Goal: Task Accomplishment & Management: Manage account settings

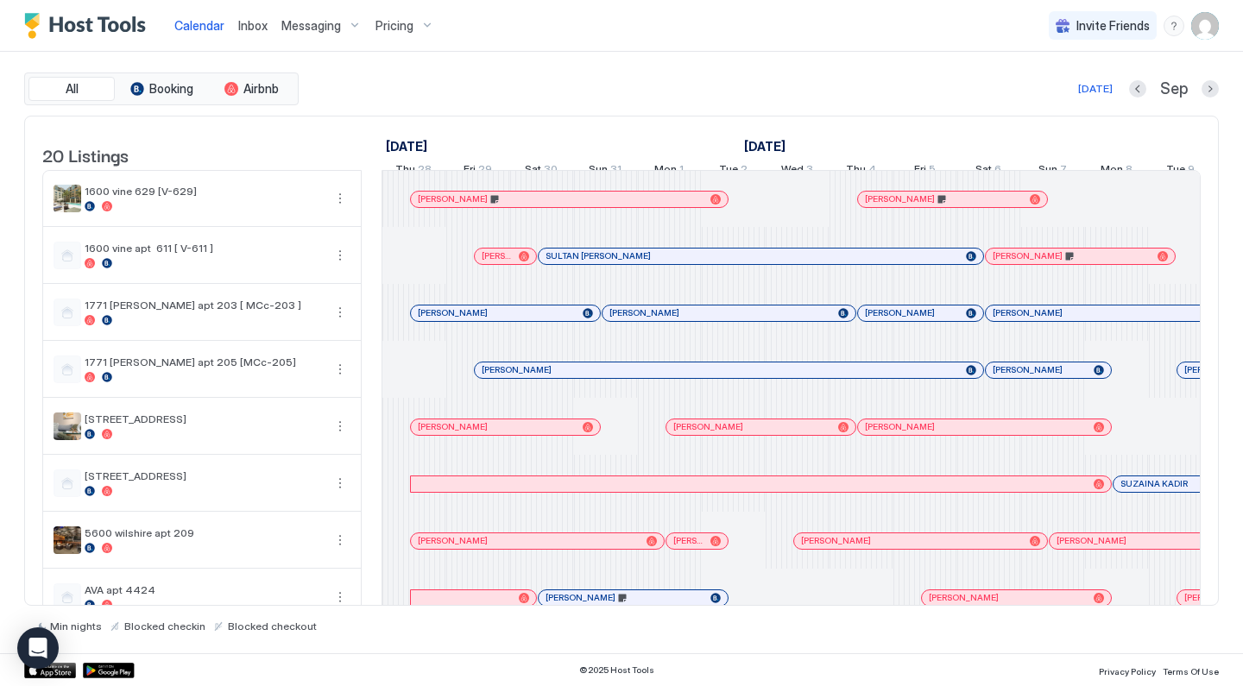
scroll to position [0, 959]
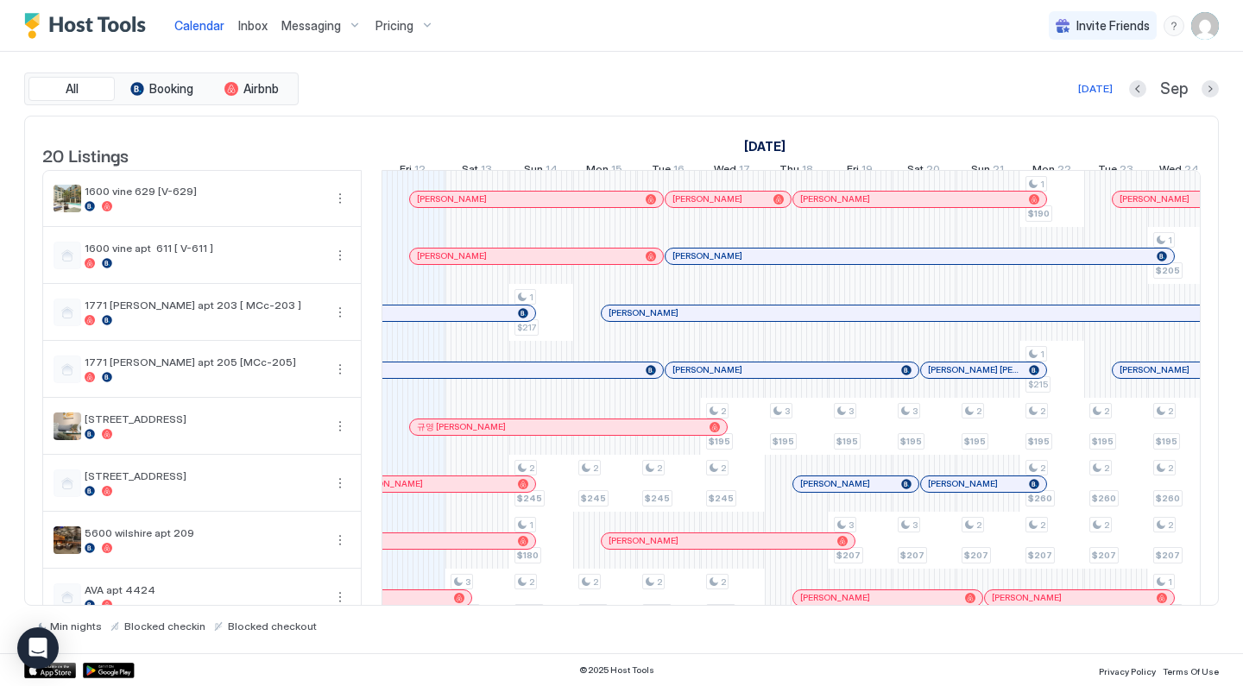
click at [419, 26] on div "Pricing" at bounding box center [405, 25] width 73 height 29
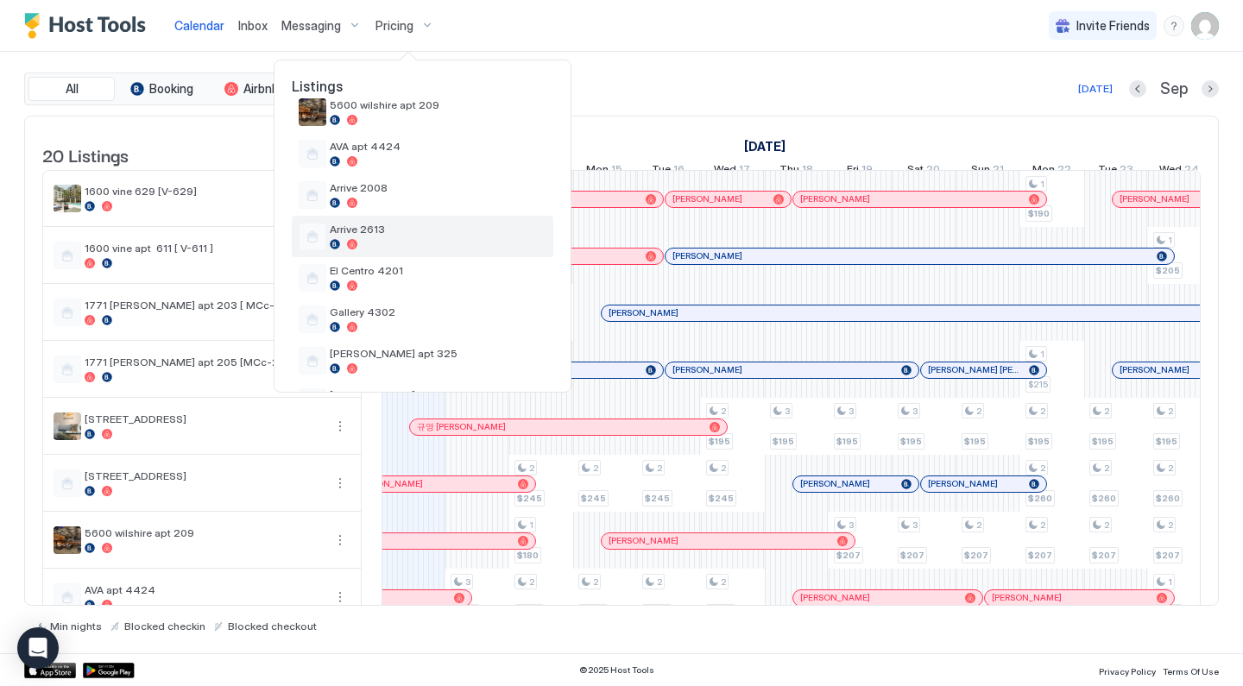
scroll to position [309, 0]
click at [396, 238] on div "Arrive 2613" at bounding box center [438, 237] width 217 height 27
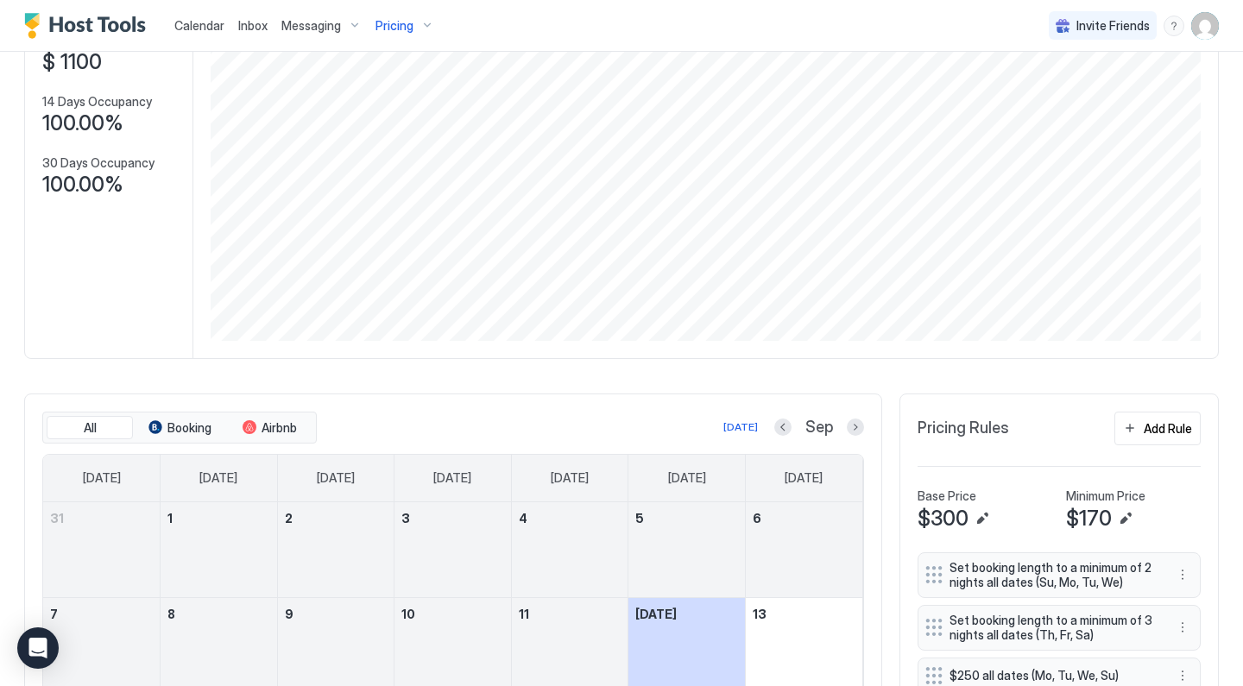
scroll to position [399, 0]
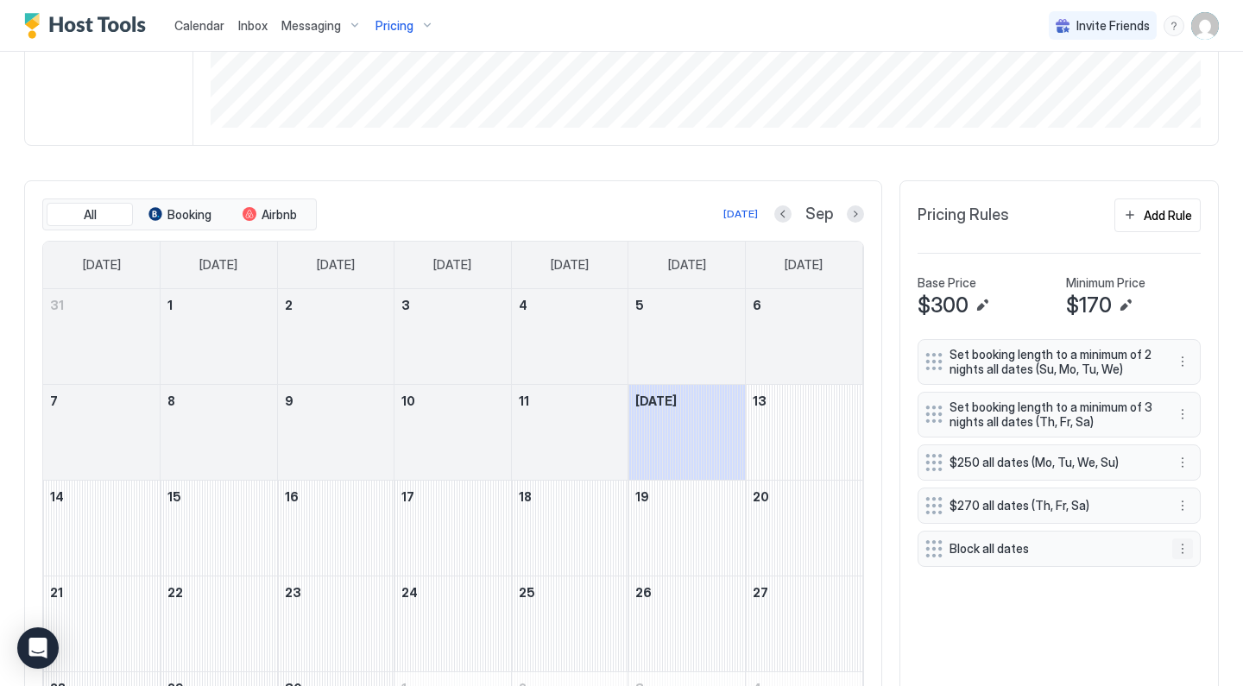
click at [1185, 539] on button "More options" at bounding box center [1182, 549] width 21 height 21
click at [1186, 626] on div "Delete" at bounding box center [1205, 626] width 51 height 13
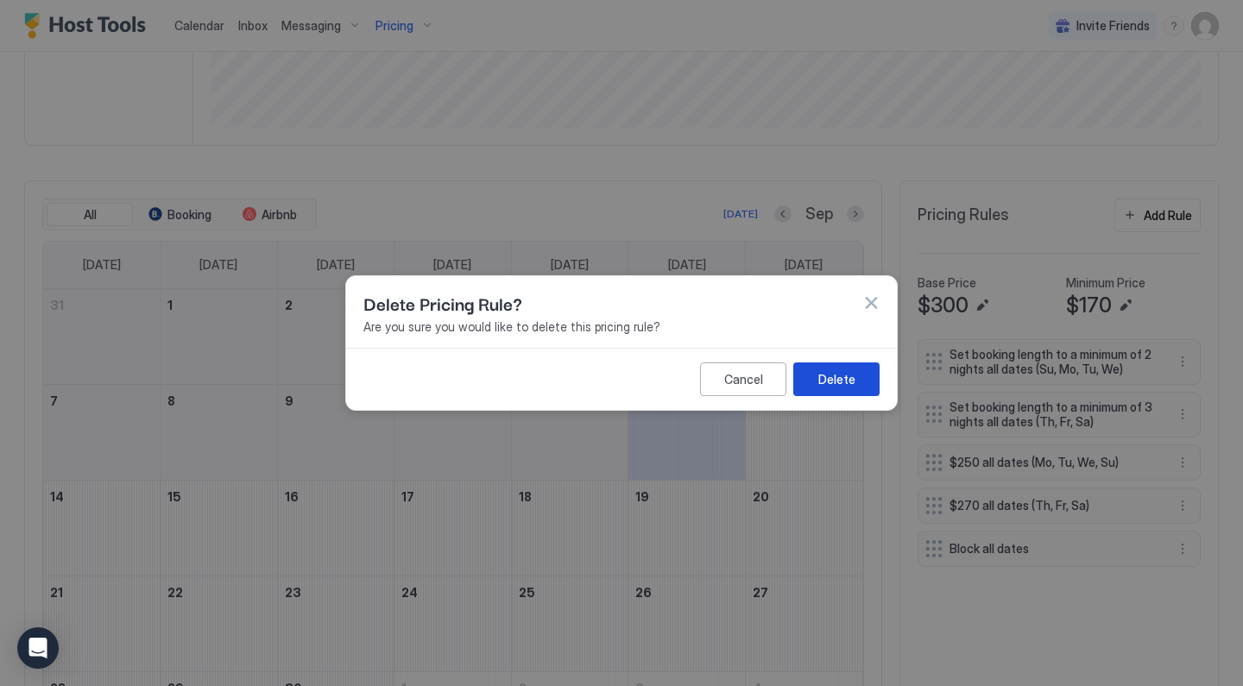
click at [849, 378] on div "Delete" at bounding box center [836, 379] width 37 height 18
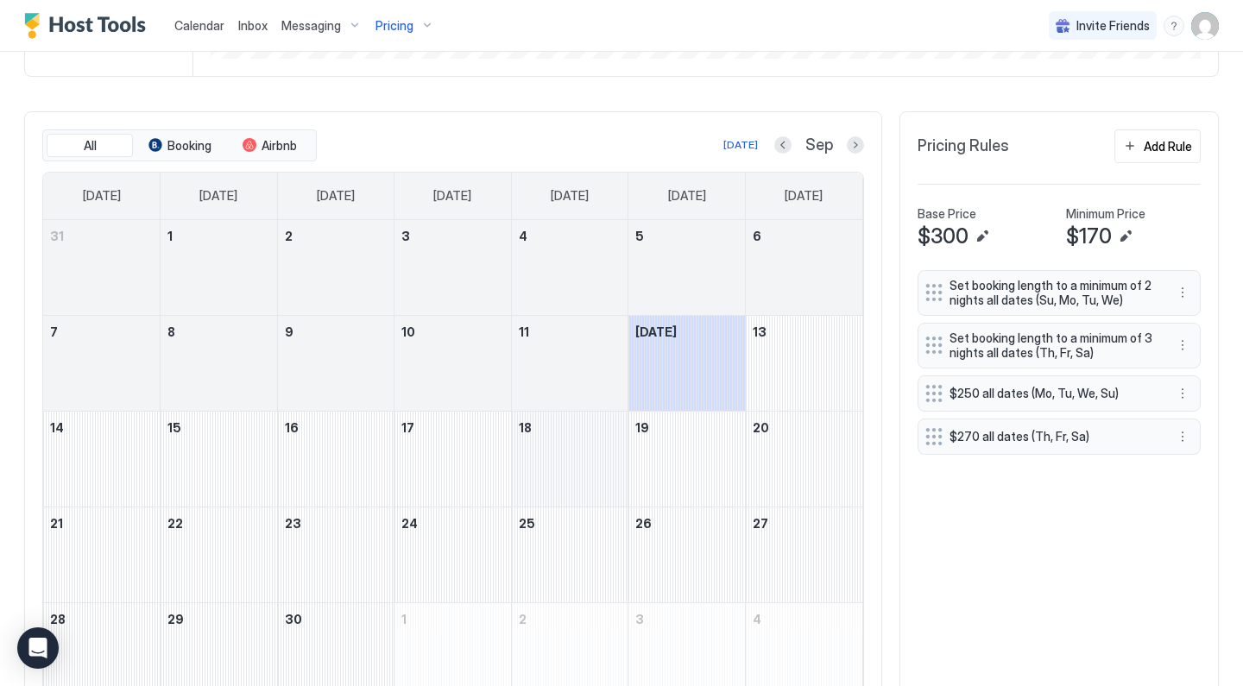
scroll to position [484, 0]
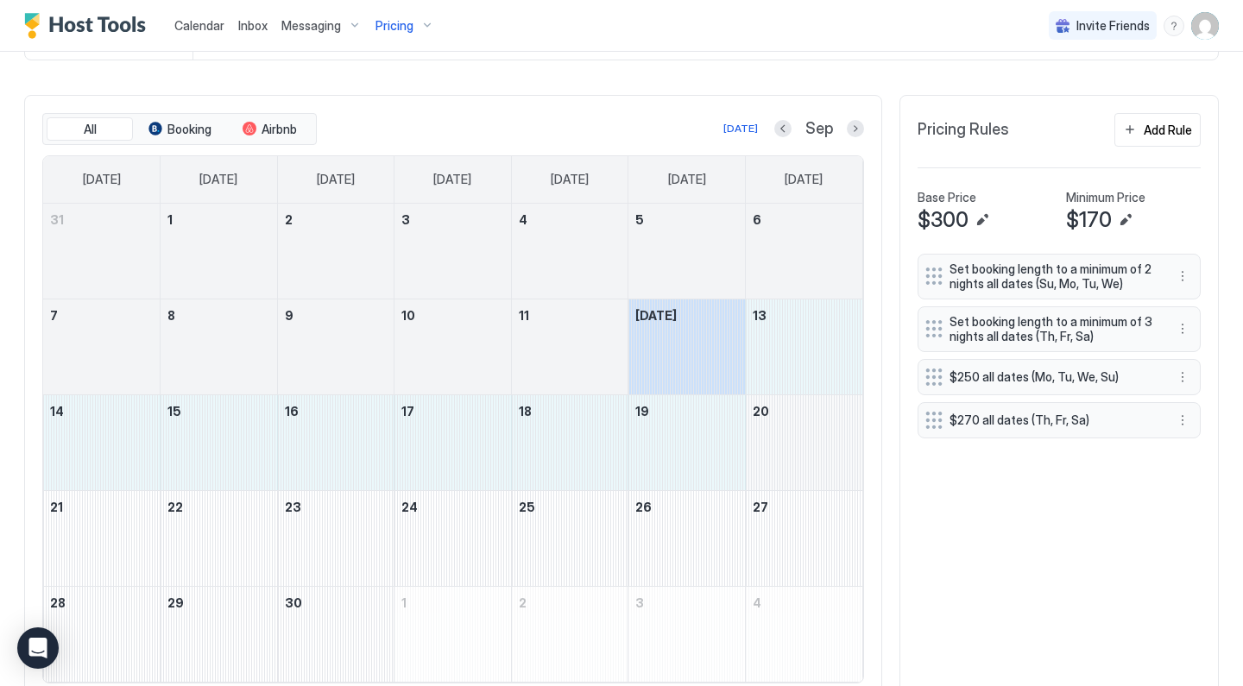
drag, startPoint x: 697, startPoint y: 344, endPoint x: 805, endPoint y: 430, distance: 137.7
click at [805, 430] on tbody "31 1 2 3 4 5 6 7 8 9 10 11 Today 13 14 15 16 17 18 19 20 21 22 23 24 25 26 27 2…" at bounding box center [452, 443] width 819 height 478
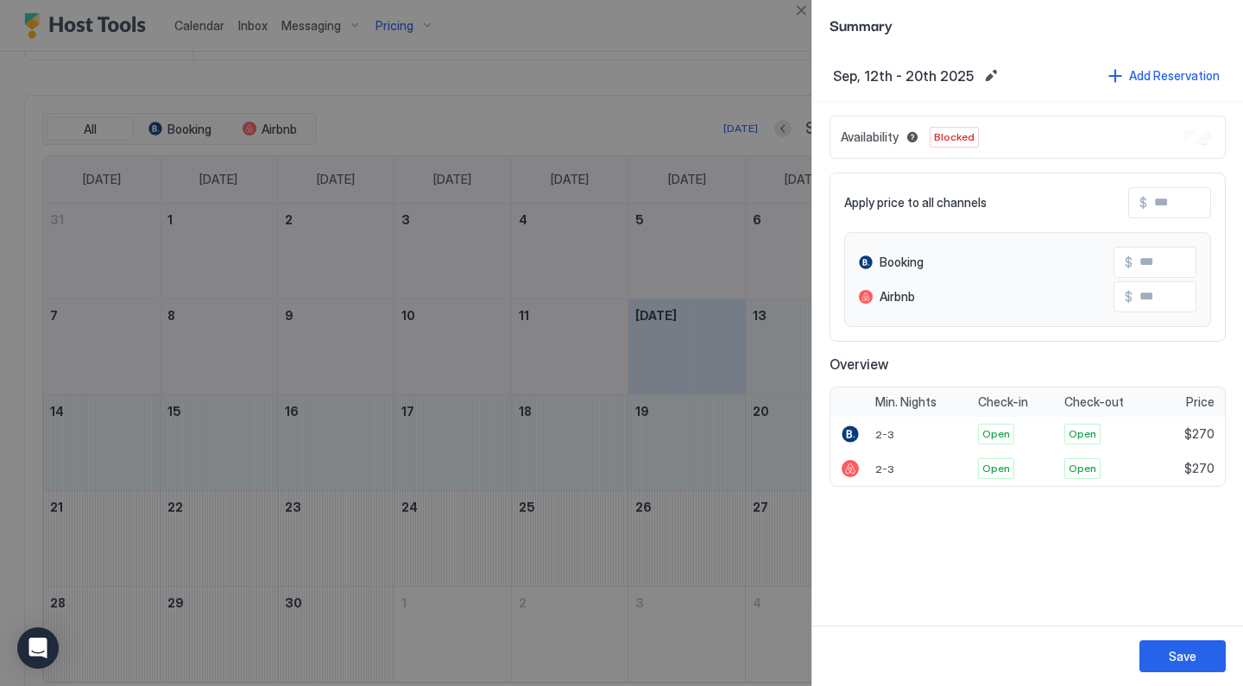
click at [1165, 204] on input "Input Field" at bounding box center [1216, 202] width 138 height 29
type input "*"
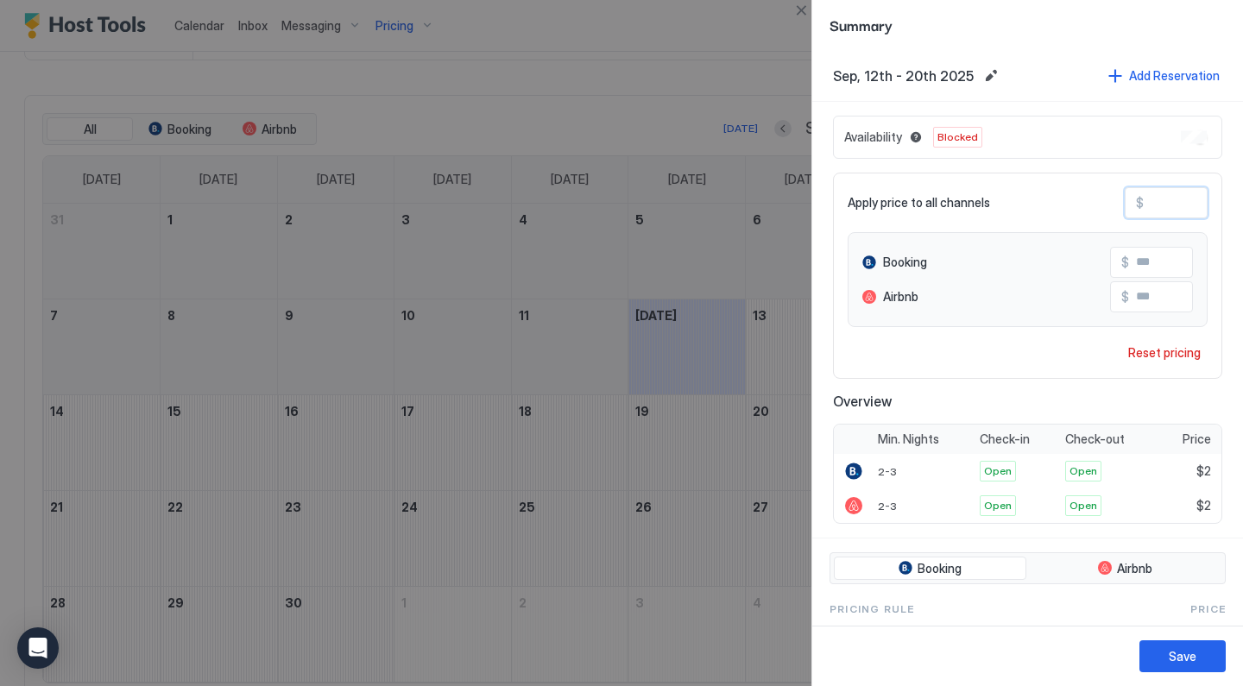
type input "**"
type input "***"
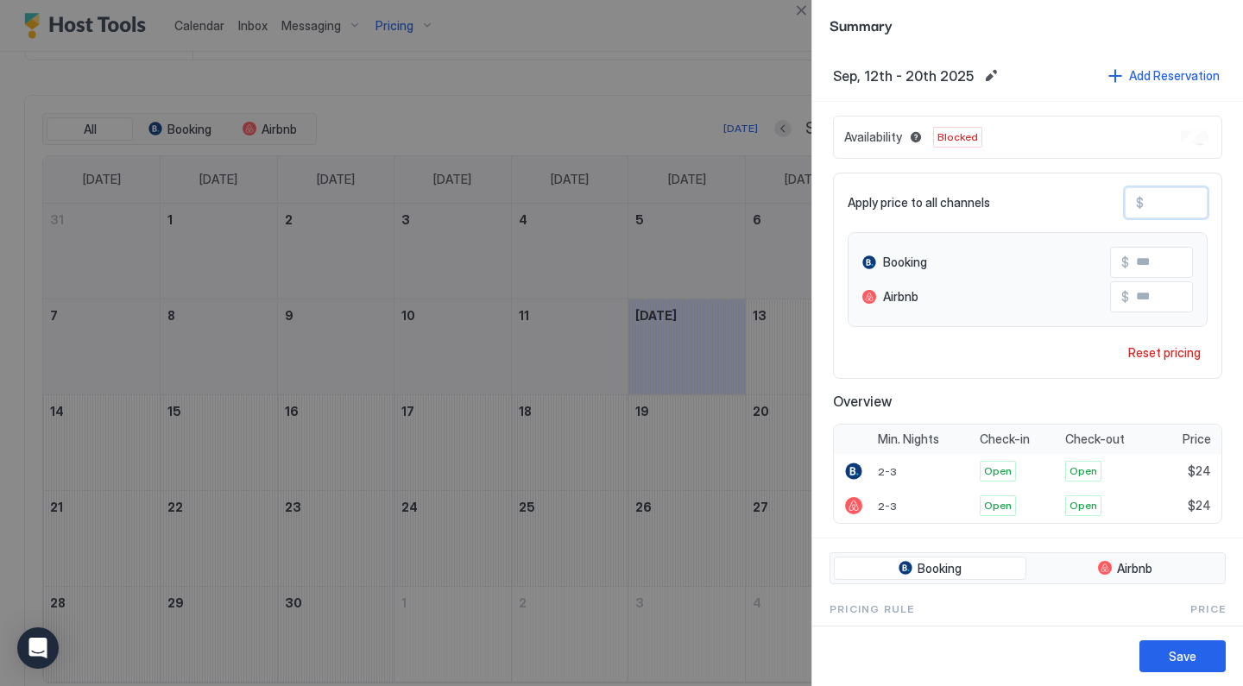
type input "***"
click at [1168, 655] on button "Save" at bounding box center [1183, 657] width 86 height 32
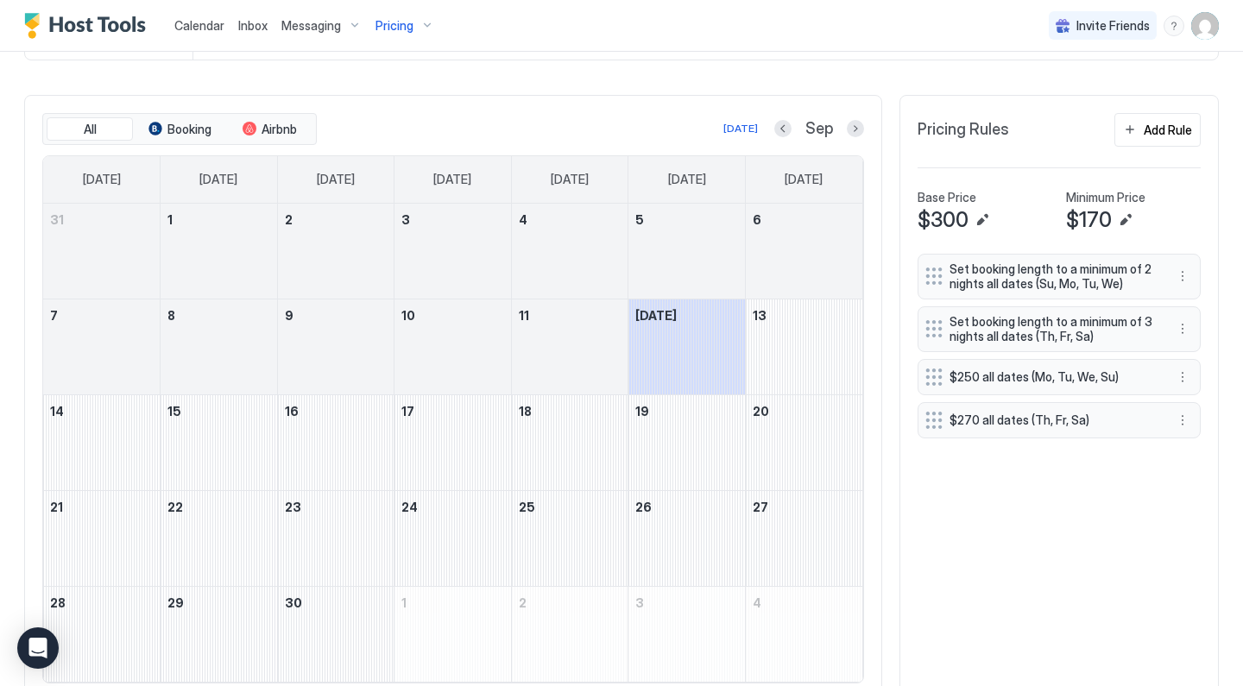
click at [1209, 30] on img "User profile" at bounding box center [1205, 26] width 28 height 28
click at [1096, 95] on div "Settings" at bounding box center [1108, 97] width 219 height 30
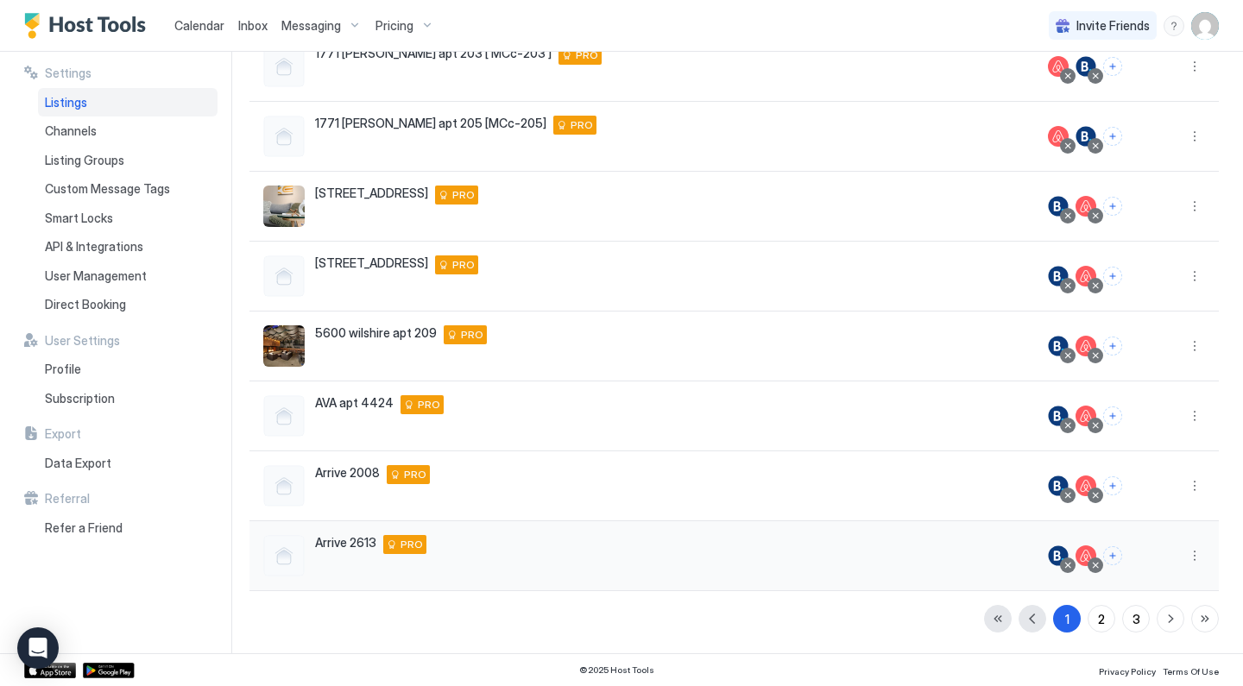
scroll to position [323, 0]
click at [1121, 558] on button "Connect channels" at bounding box center [1112, 555] width 19 height 19
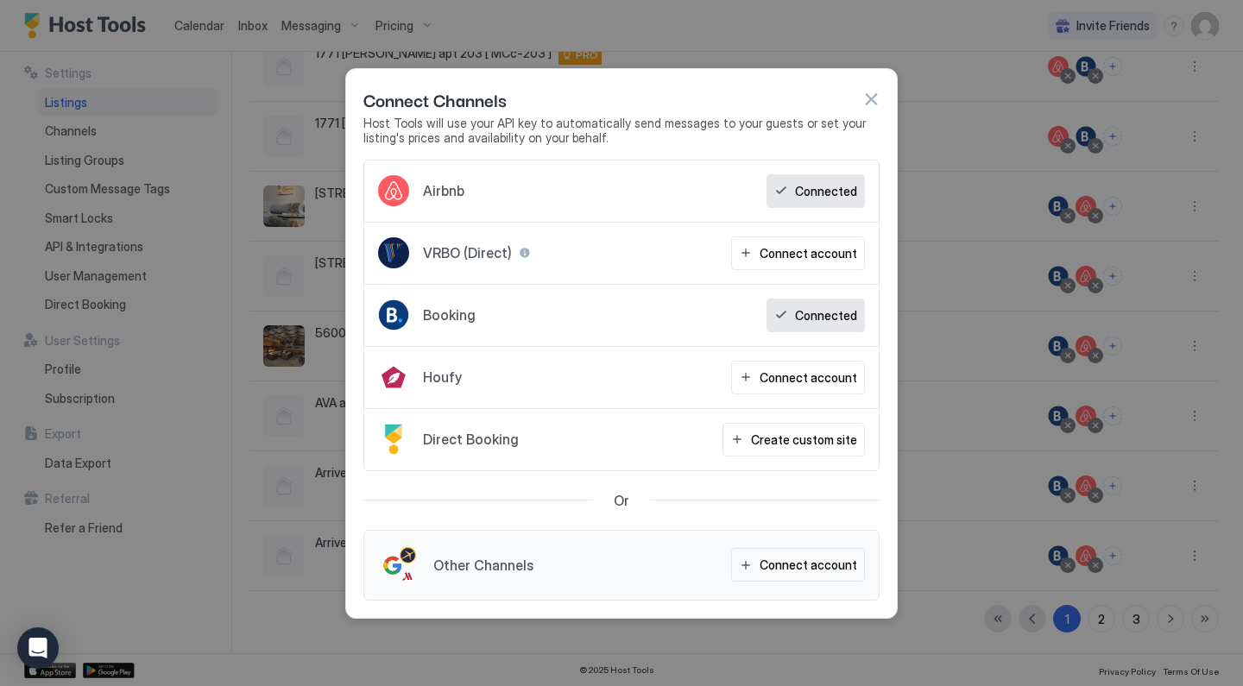
click at [868, 100] on button "button" at bounding box center [870, 99] width 17 height 17
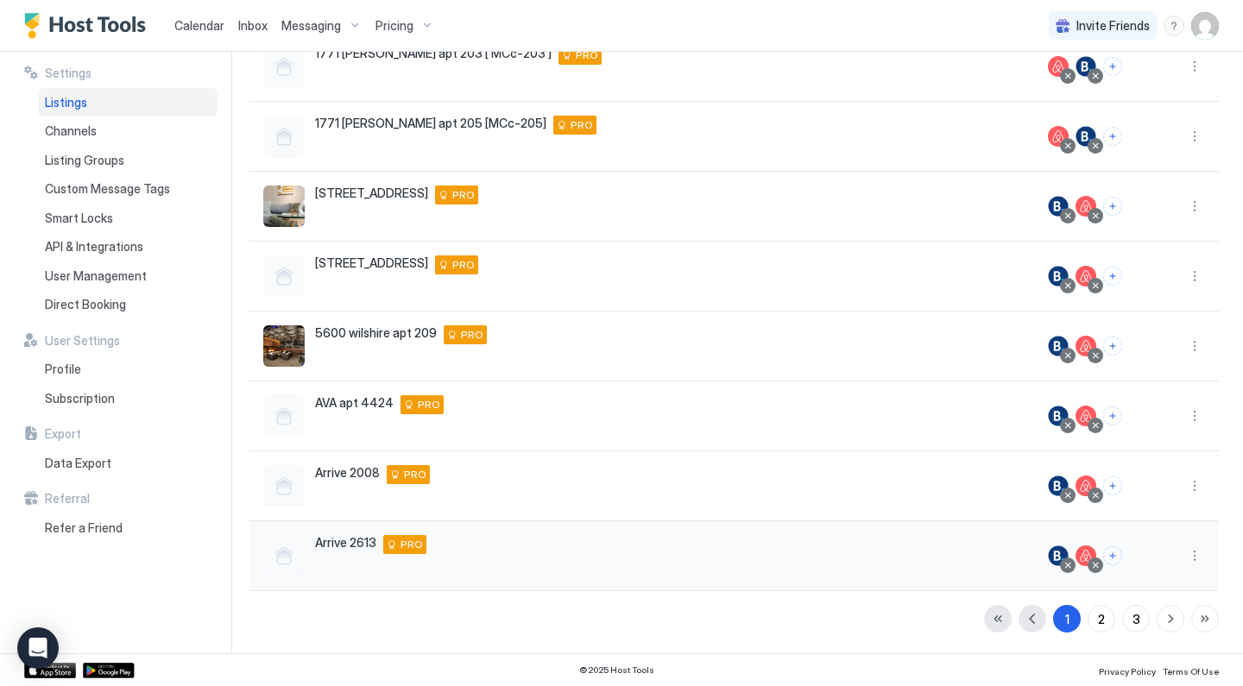
click at [1060, 554] on div at bounding box center [1058, 556] width 21 height 21
click at [1201, 555] on button "More options" at bounding box center [1194, 556] width 21 height 21
click at [1156, 468] on div "Connect Channel" at bounding box center [1150, 476] width 118 height 28
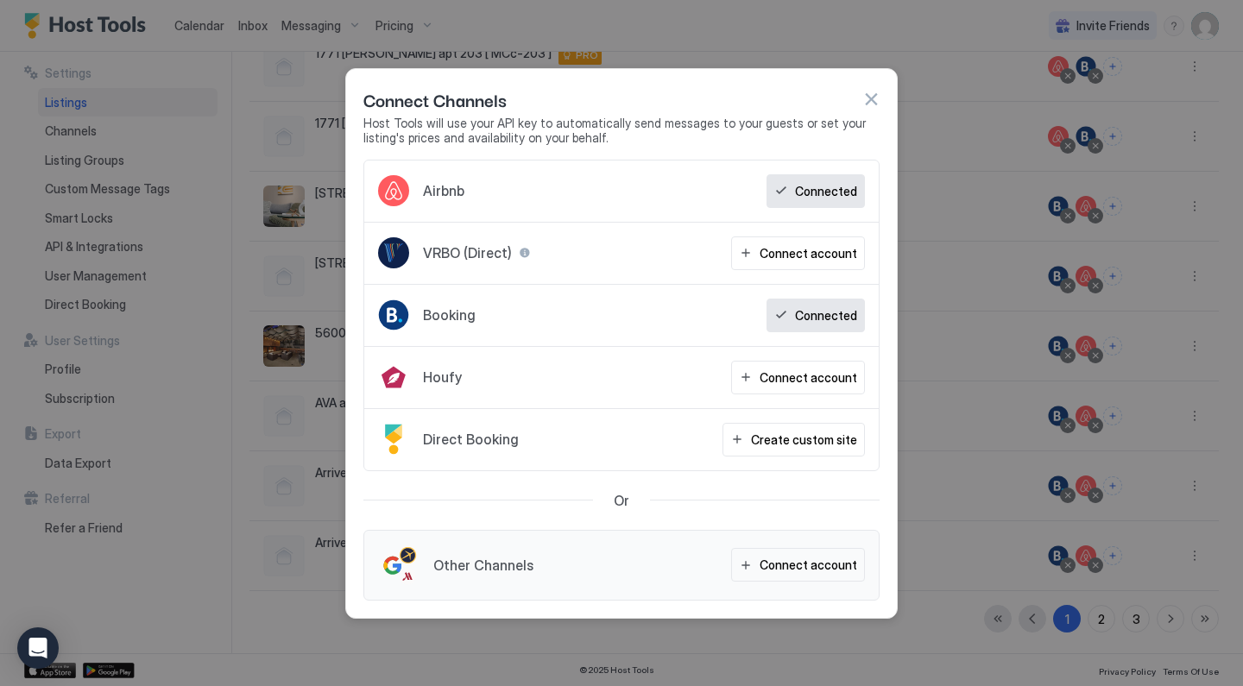
click at [868, 104] on button "button" at bounding box center [870, 99] width 17 height 17
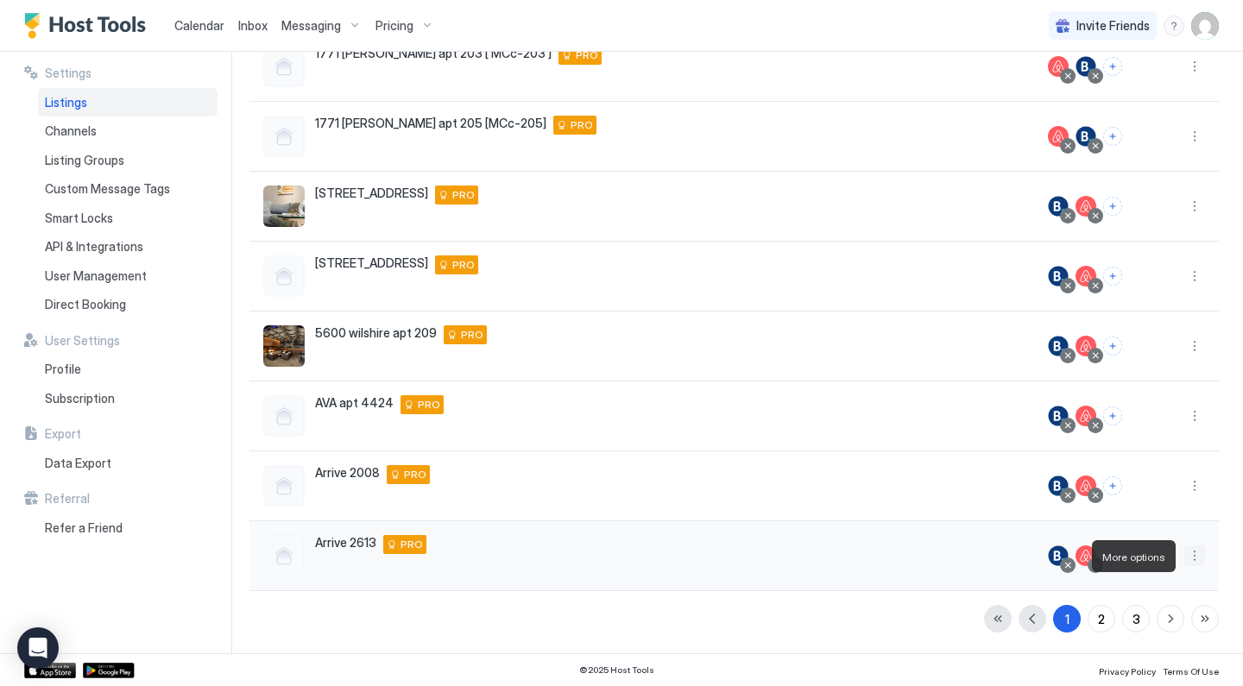
click at [1193, 558] on button "More options" at bounding box center [1194, 556] width 21 height 21
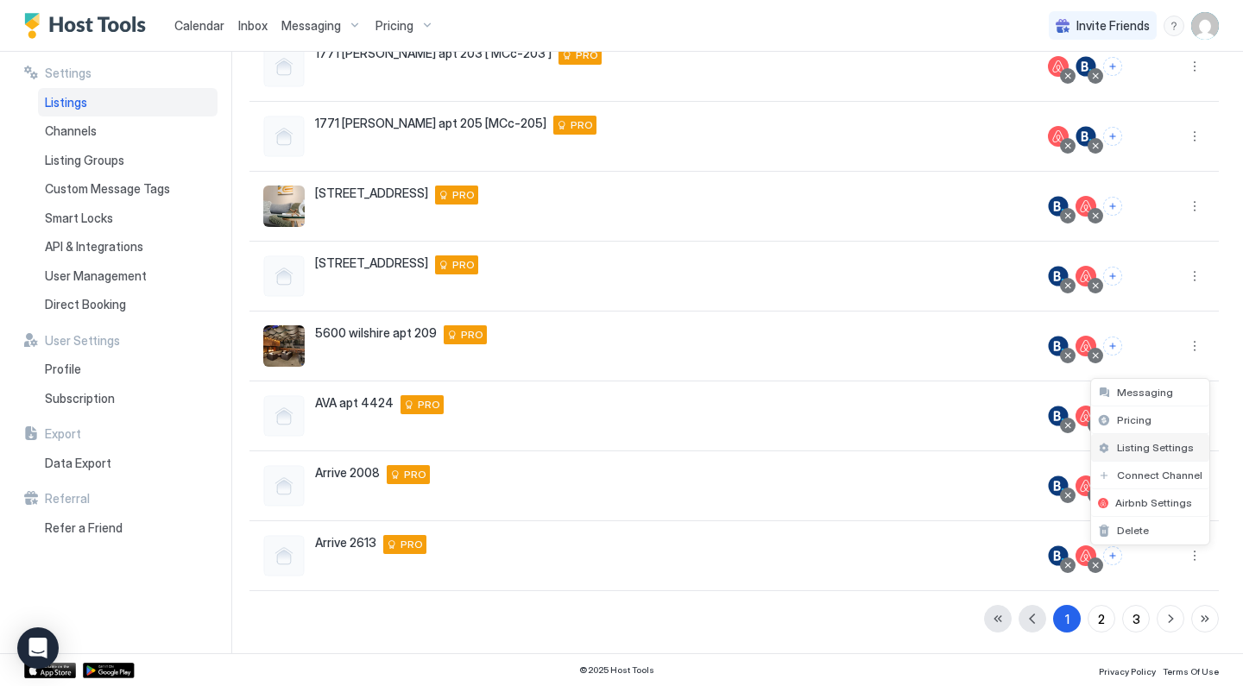
click at [1155, 451] on span "Listing Settings" at bounding box center [1155, 447] width 77 height 13
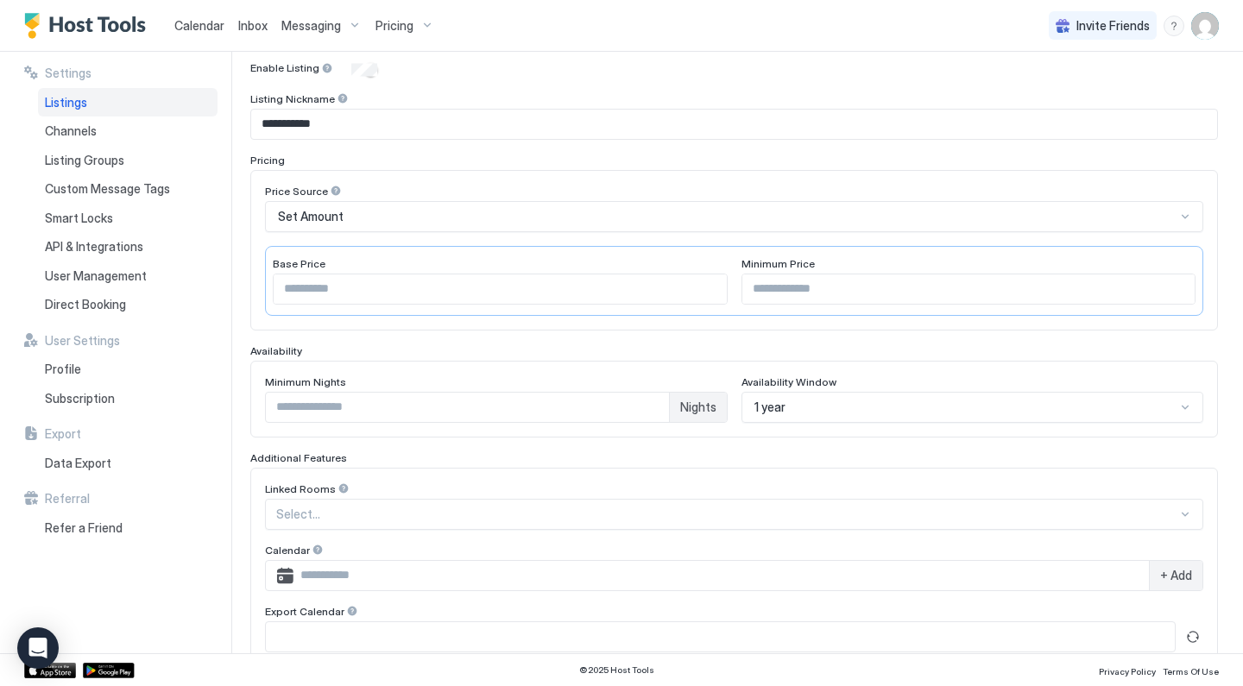
scroll to position [65, 0]
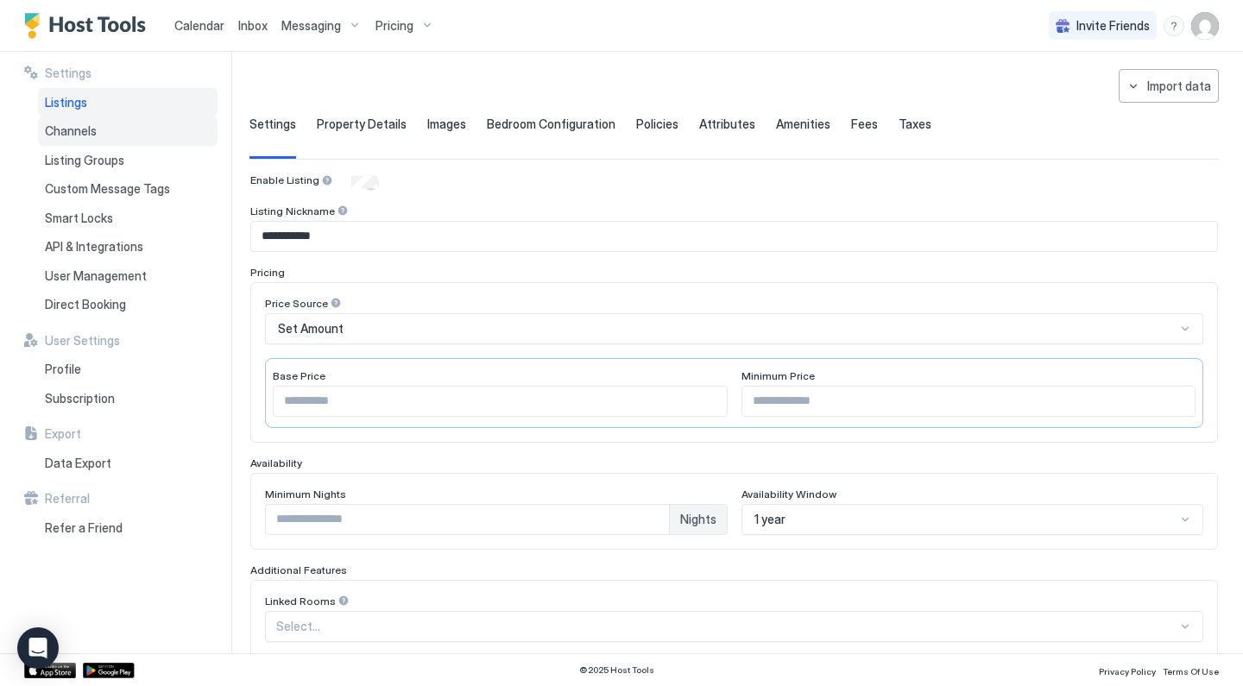
click at [157, 132] on div "Channels" at bounding box center [128, 131] width 180 height 29
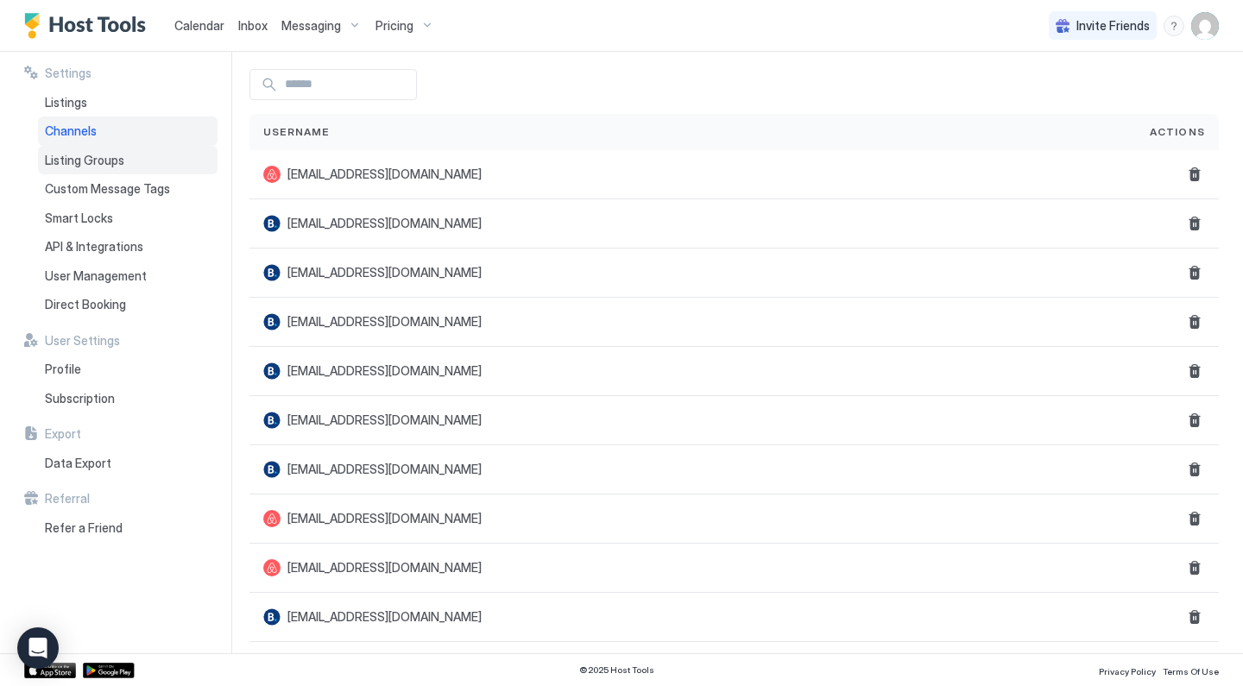
click at [182, 159] on div "Listing Groups" at bounding box center [128, 160] width 180 height 29
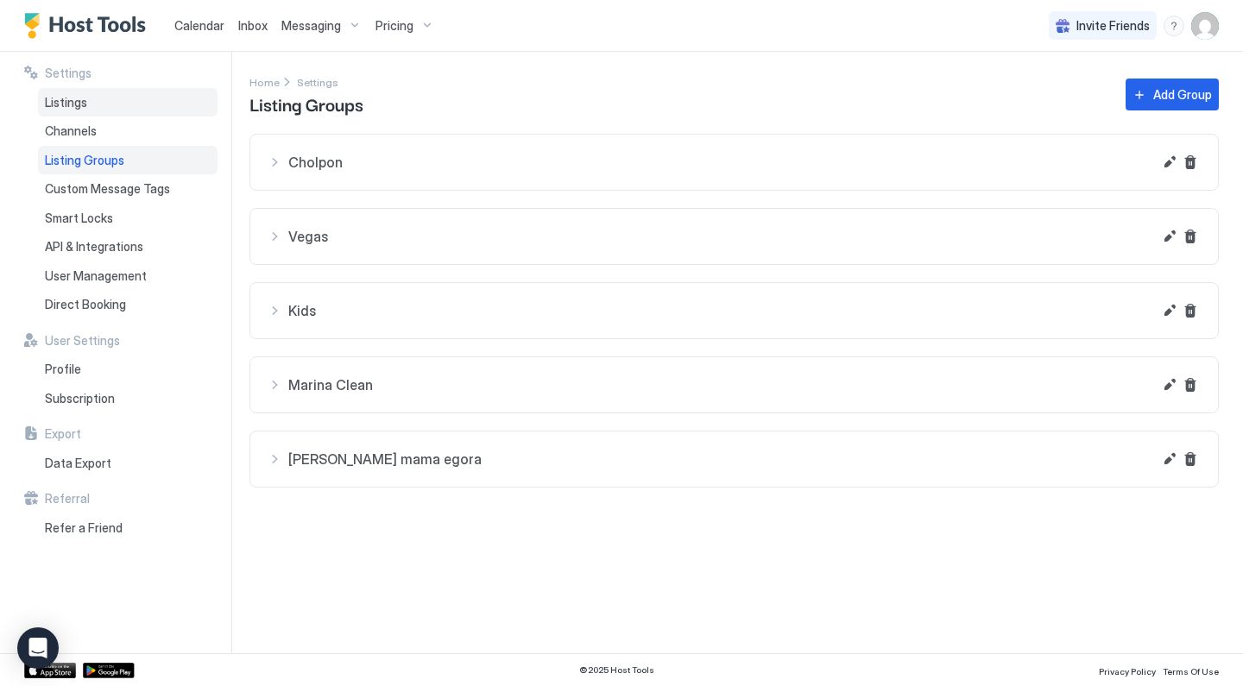
click at [137, 103] on div "Listings" at bounding box center [128, 102] width 180 height 29
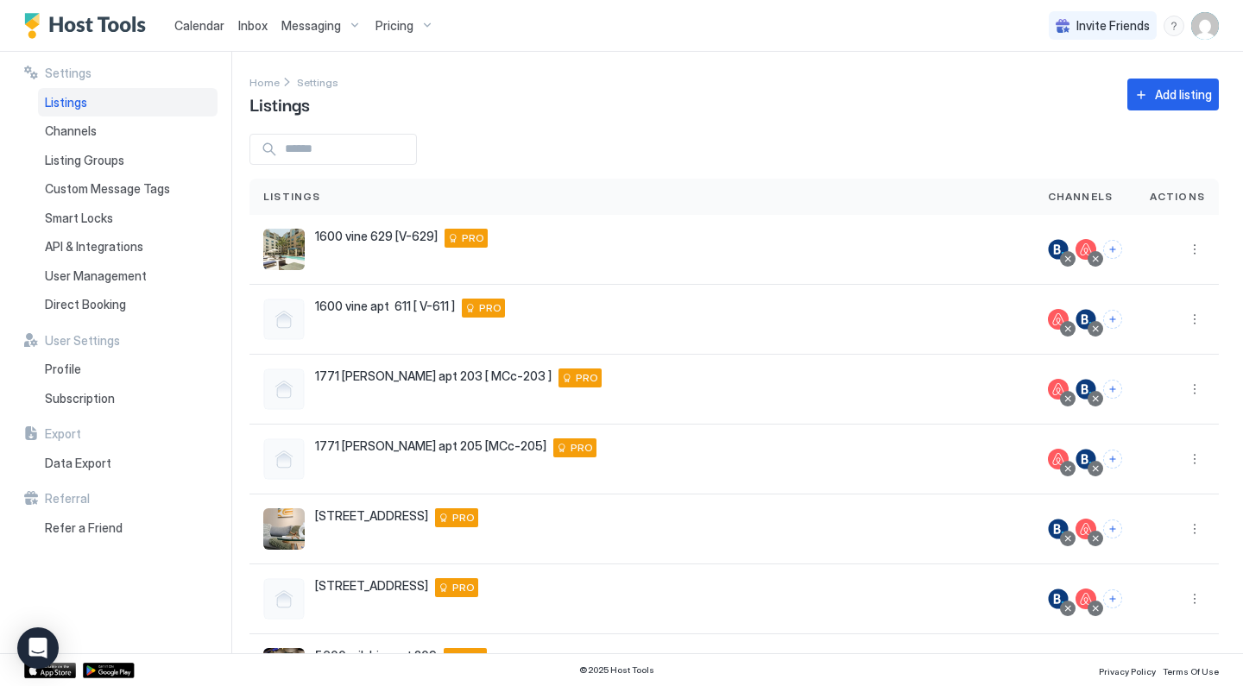
click at [419, 23] on div "Pricing" at bounding box center [405, 25] width 73 height 29
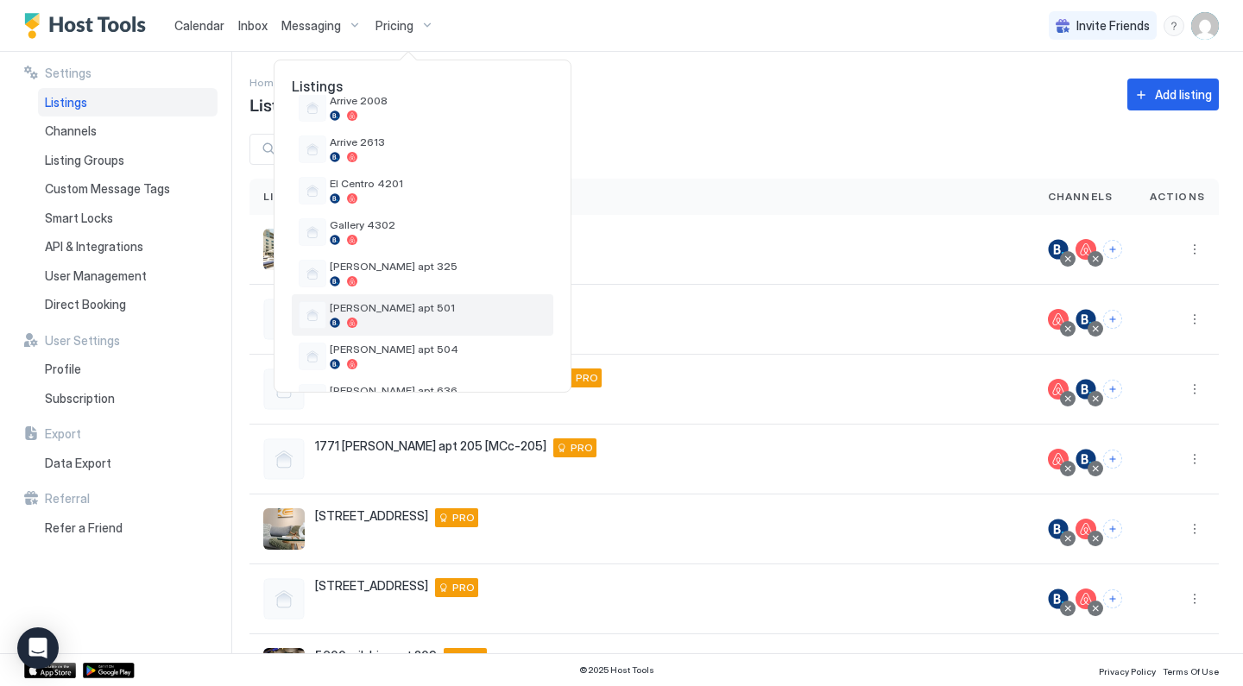
scroll to position [361, 0]
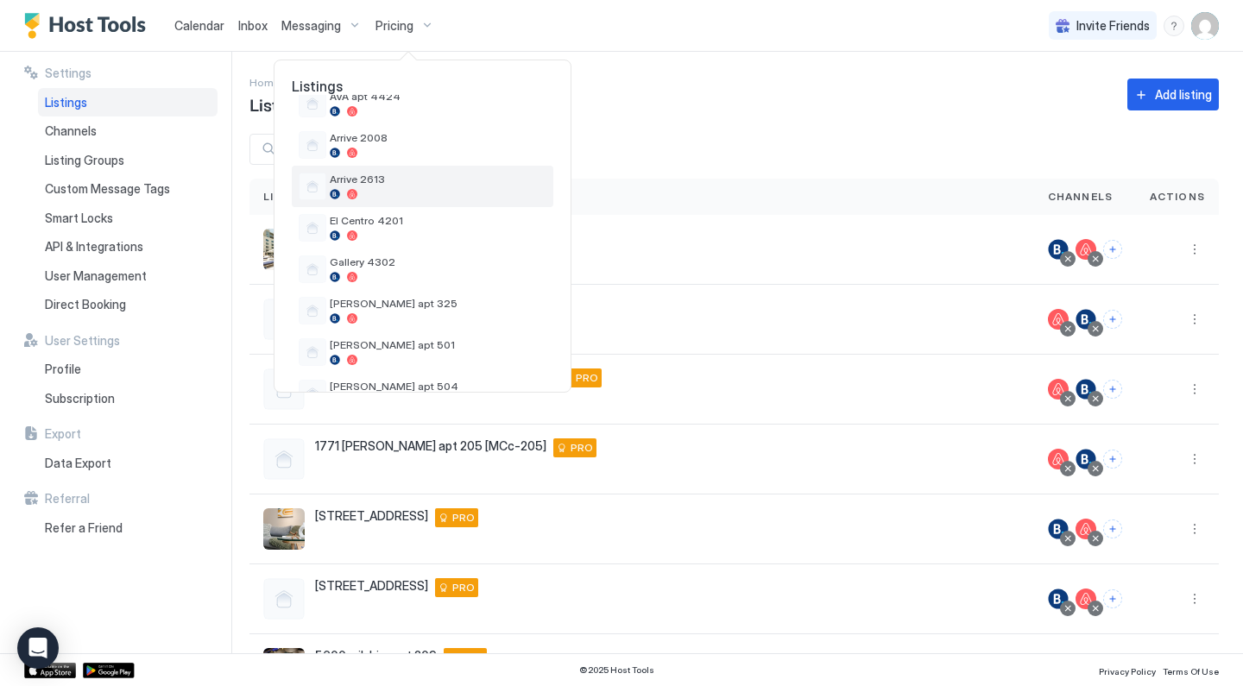
click at [374, 186] on span "Arrive 2613" at bounding box center [438, 179] width 217 height 13
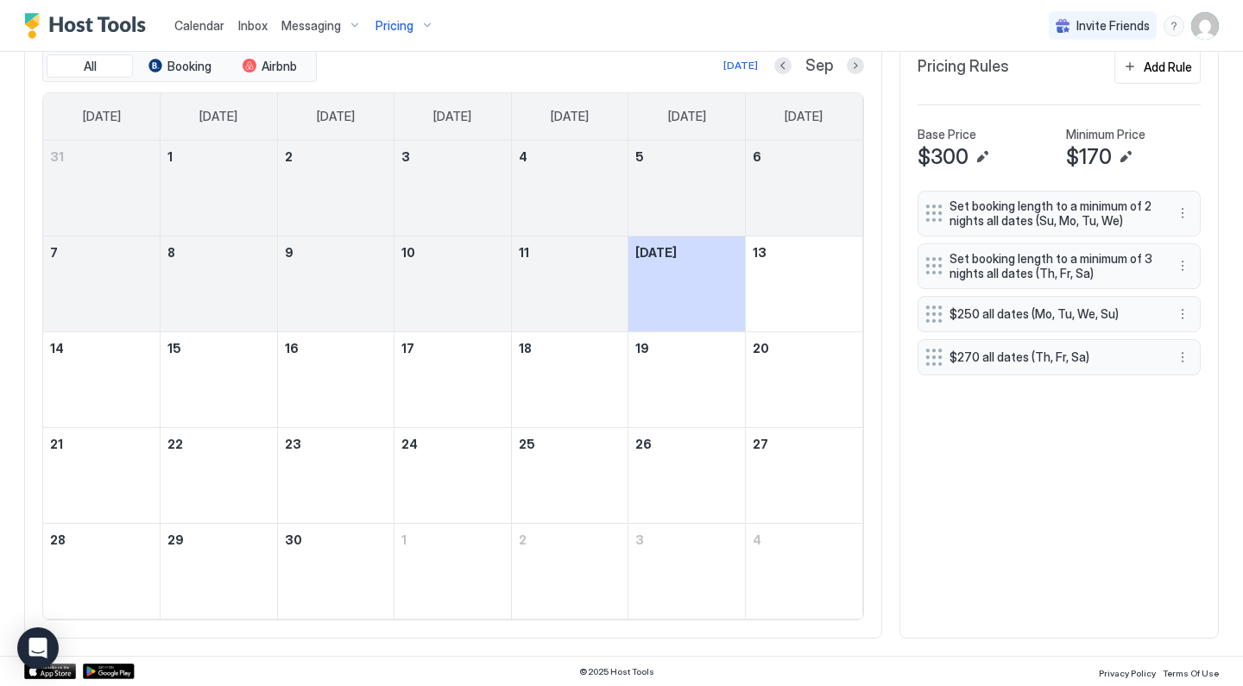
scroll to position [546, 0]
